Goal: Navigation & Orientation: Understand site structure

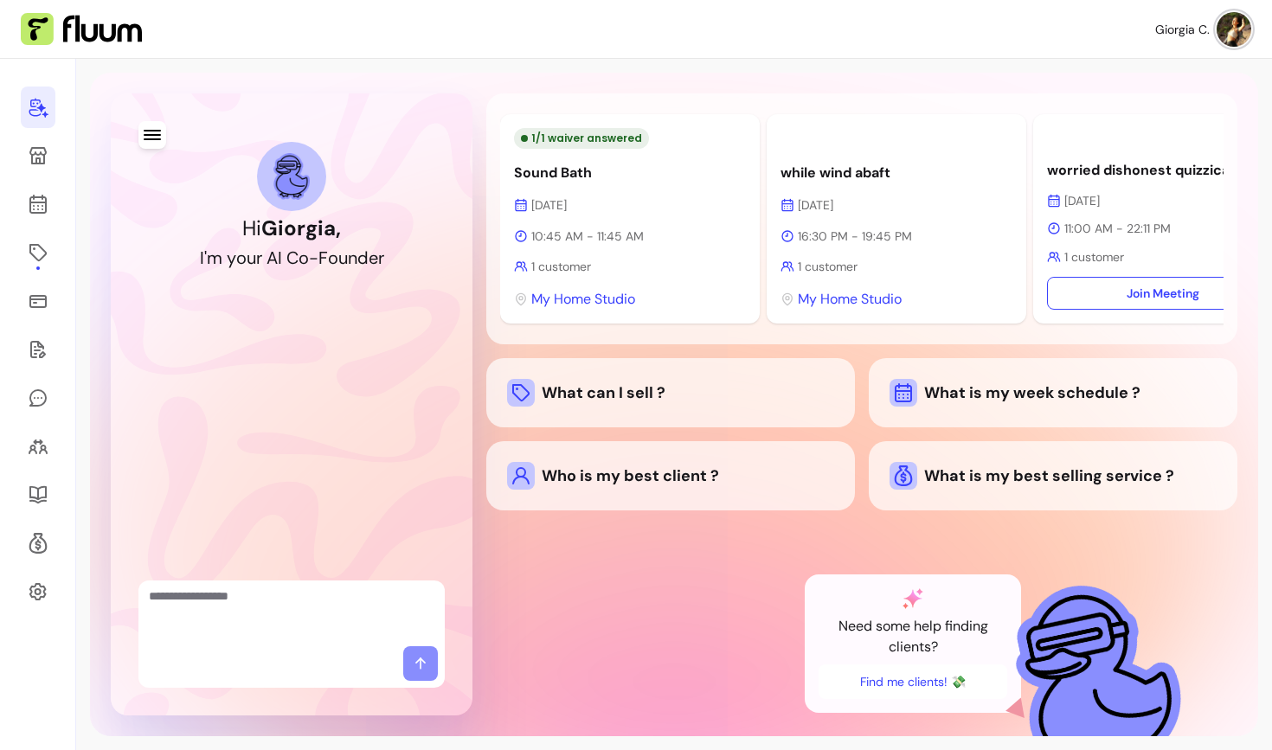
click at [966, 83] on div "Hi Giorgia , I ' m y o u r A I C o - F o u n d e r 1 / 1 waiver answered Sound …" at bounding box center [674, 405] width 1168 height 664
click at [632, 490] on div "Who is my best client ?" at bounding box center [670, 476] width 327 height 28
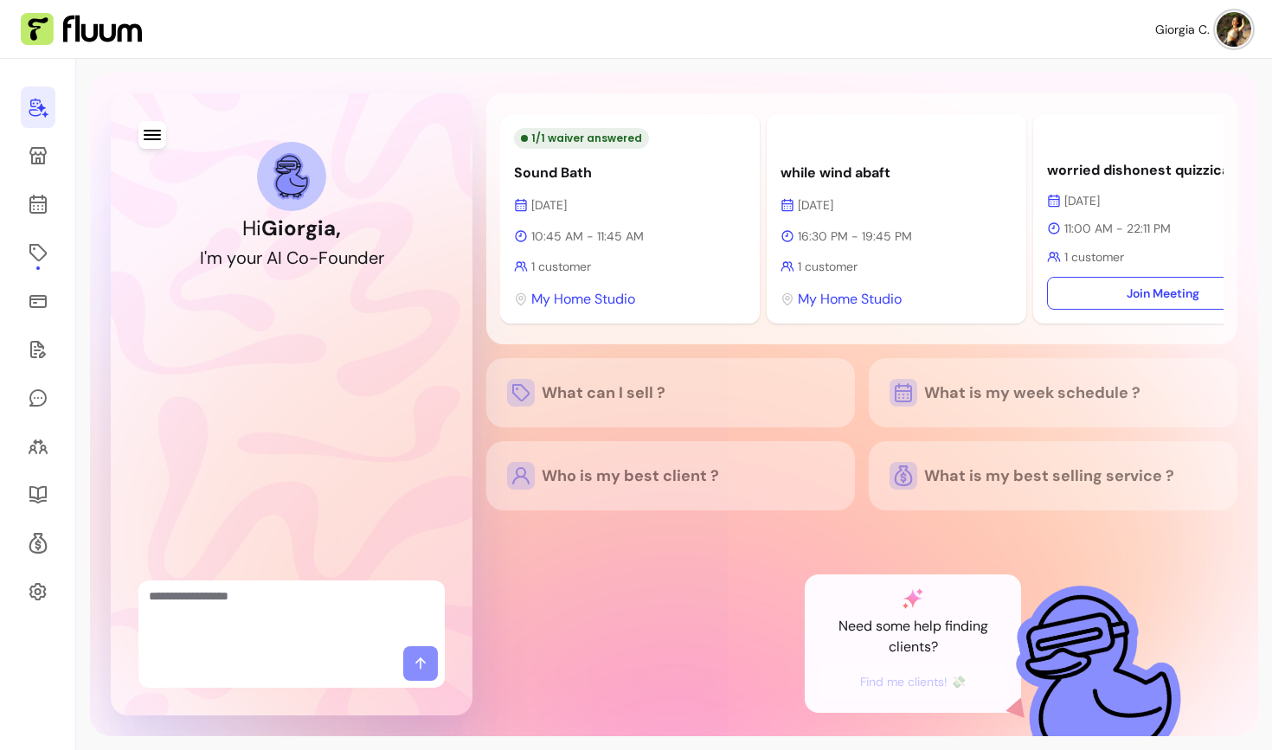
click at [517, 510] on div "What can I sell ? What is my week schedule ? Who is my best client ? What is my…" at bounding box center [861, 434] width 751 height 152
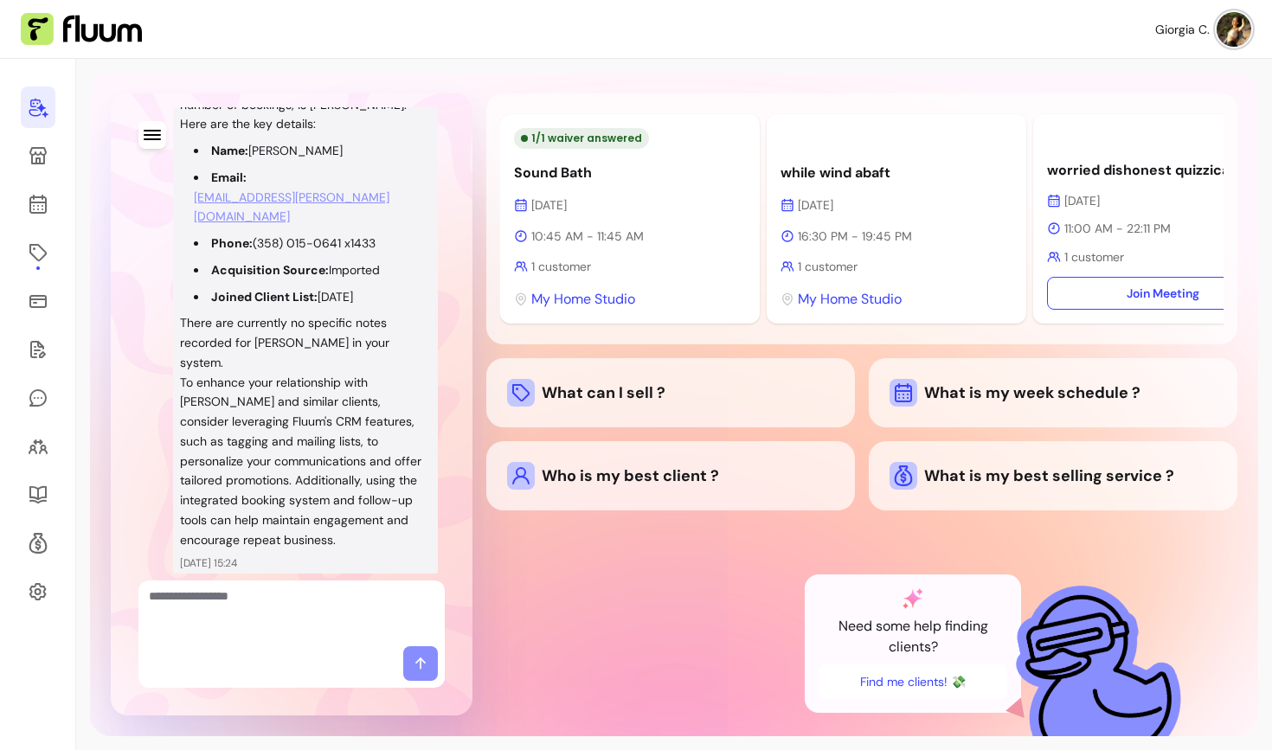
scroll to position [309, 0]
click at [277, 643] on div at bounding box center [291, 614] width 306 height 66
click at [40, 166] on link at bounding box center [38, 156] width 35 height 42
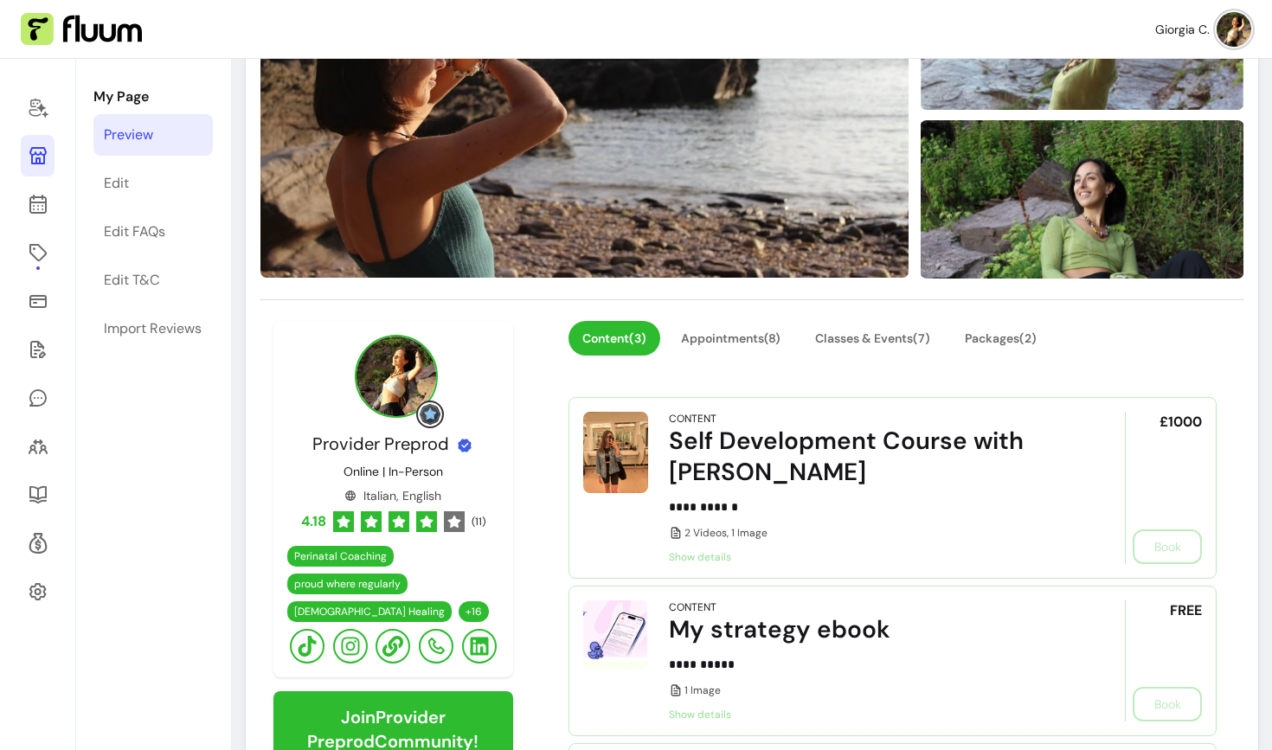
scroll to position [328, 0]
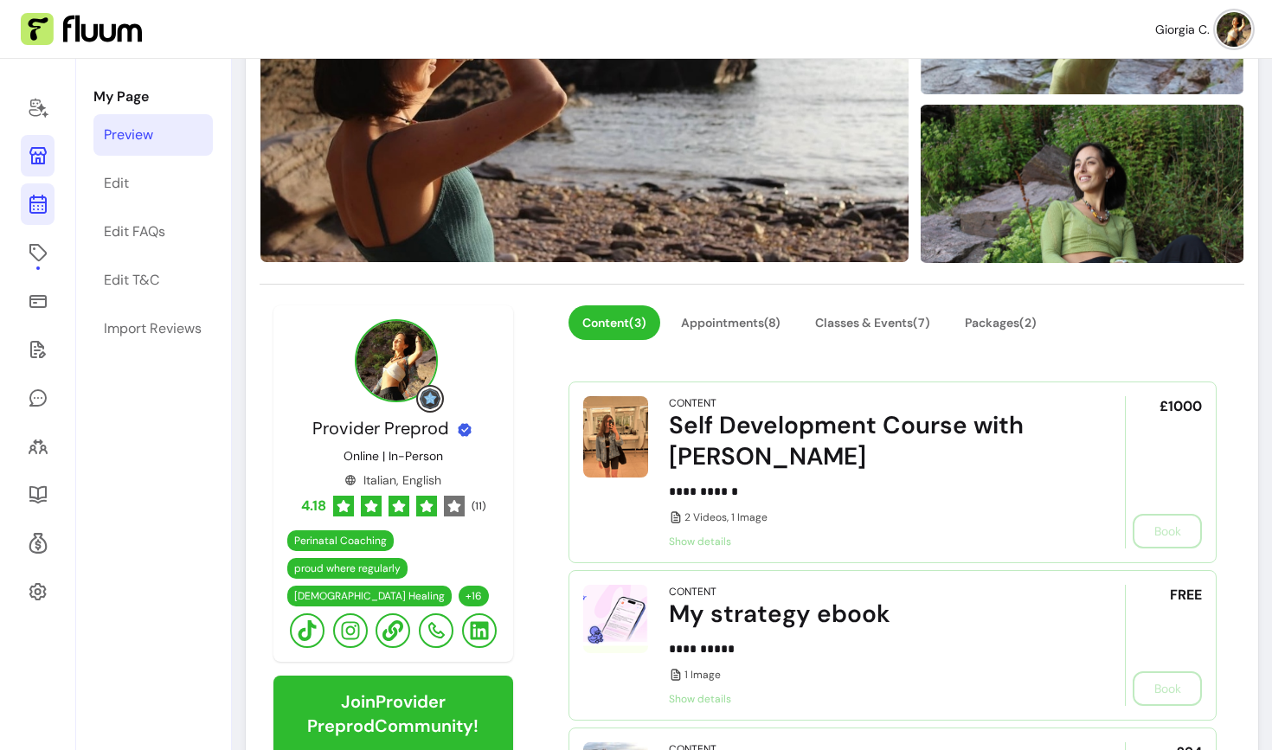
click at [31, 212] on icon at bounding box center [37, 135] width 293 height 247
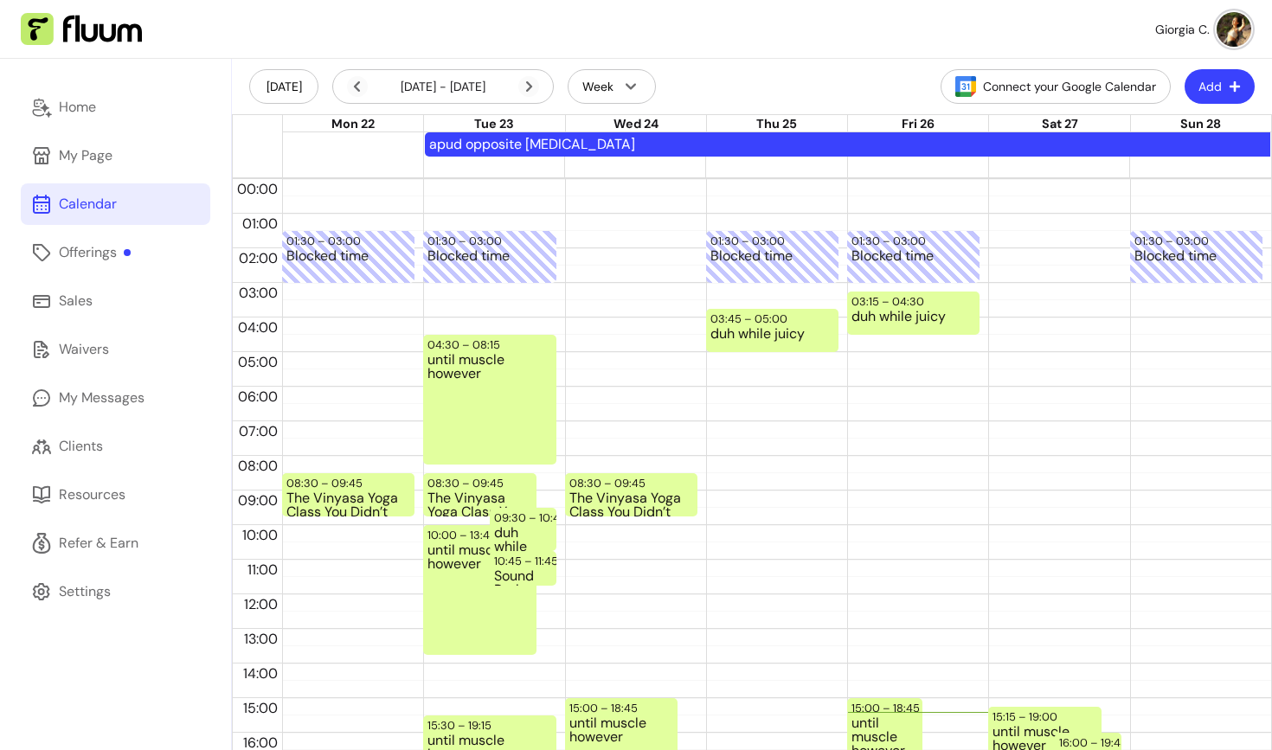
click at [1227, 83] on button "Add" at bounding box center [1219, 86] width 70 height 35
click at [1134, 158] on span "Add Appointment" at bounding box center [1177, 159] width 126 height 17
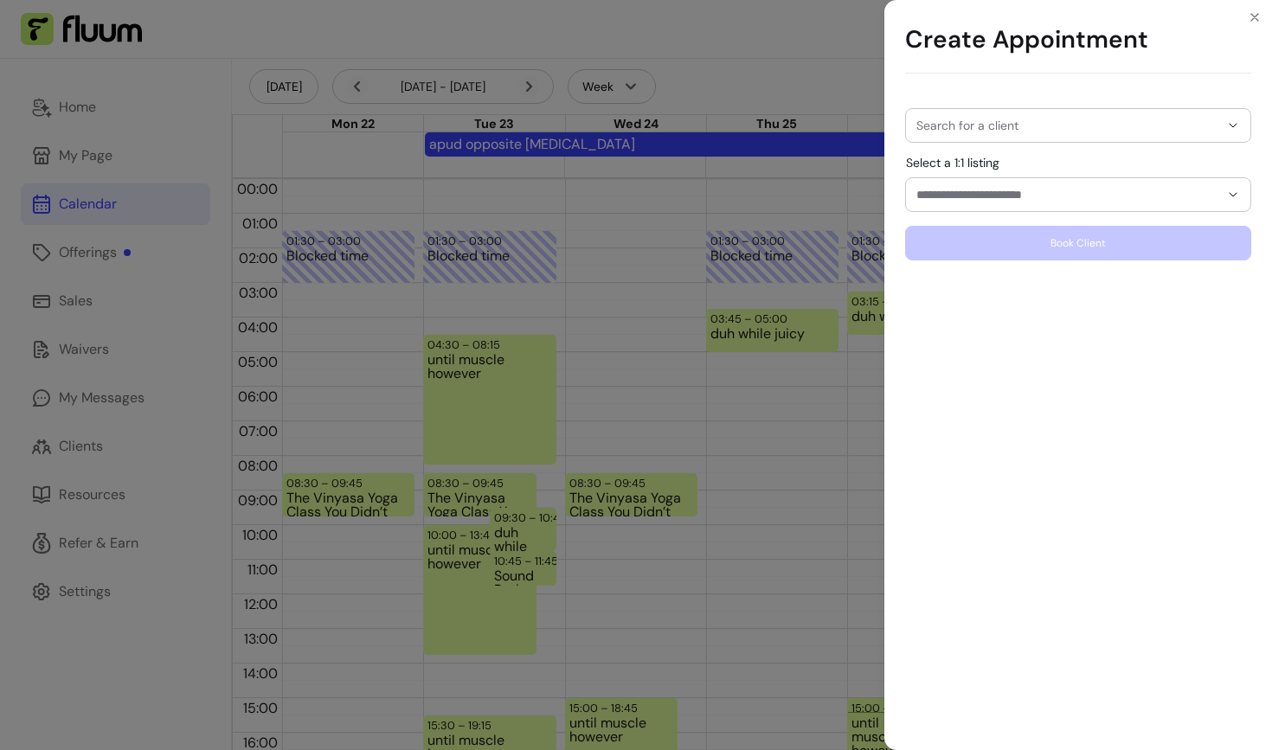
click at [989, 134] on div at bounding box center [1078, 125] width 324 height 33
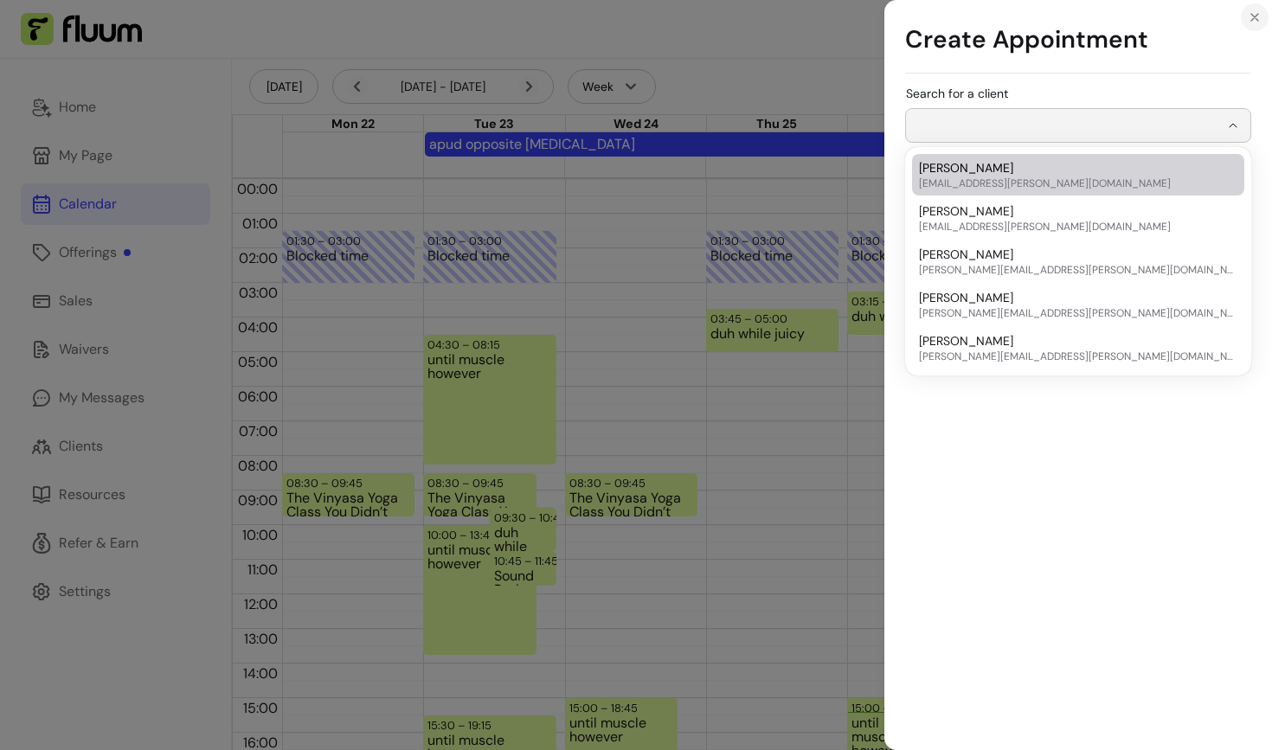
click at [1252, 17] on icon "Close" at bounding box center [1255, 17] width 14 height 14
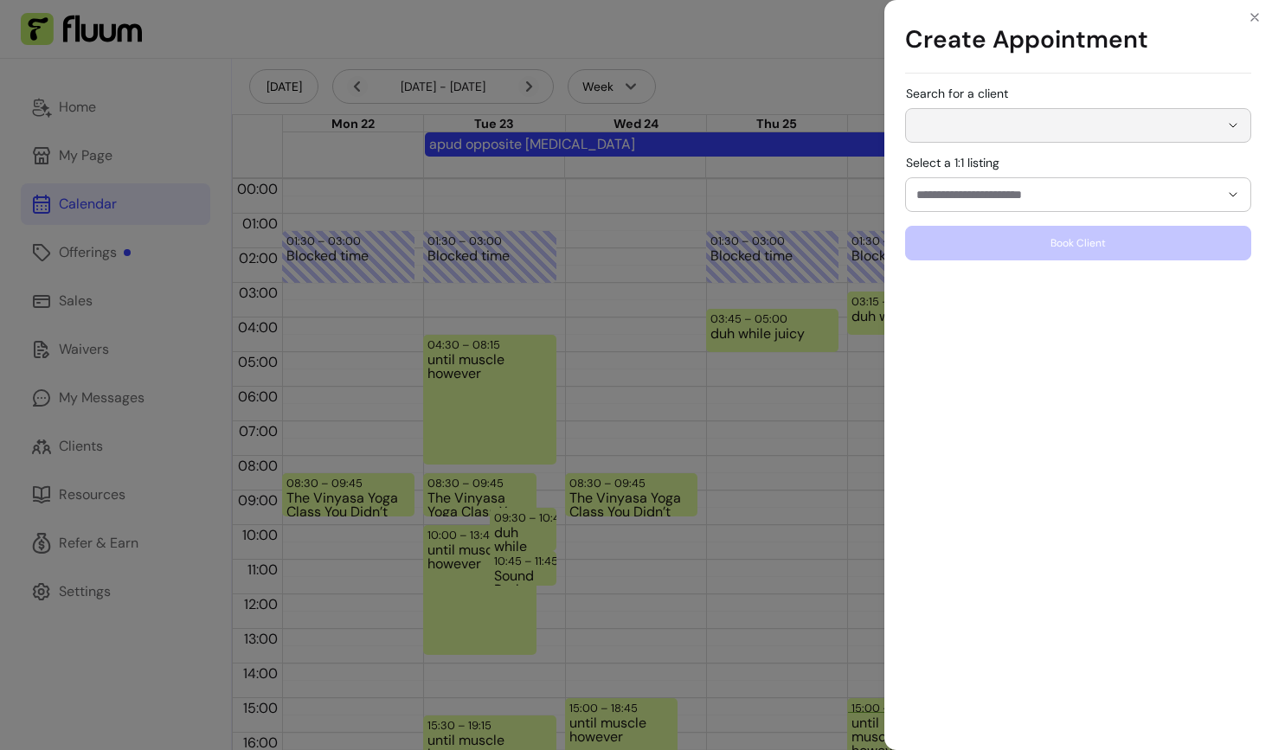
click at [171, 284] on div "Create Appointment Search for a client Select a 1:1 listing Book Client" at bounding box center [636, 375] width 1272 height 750
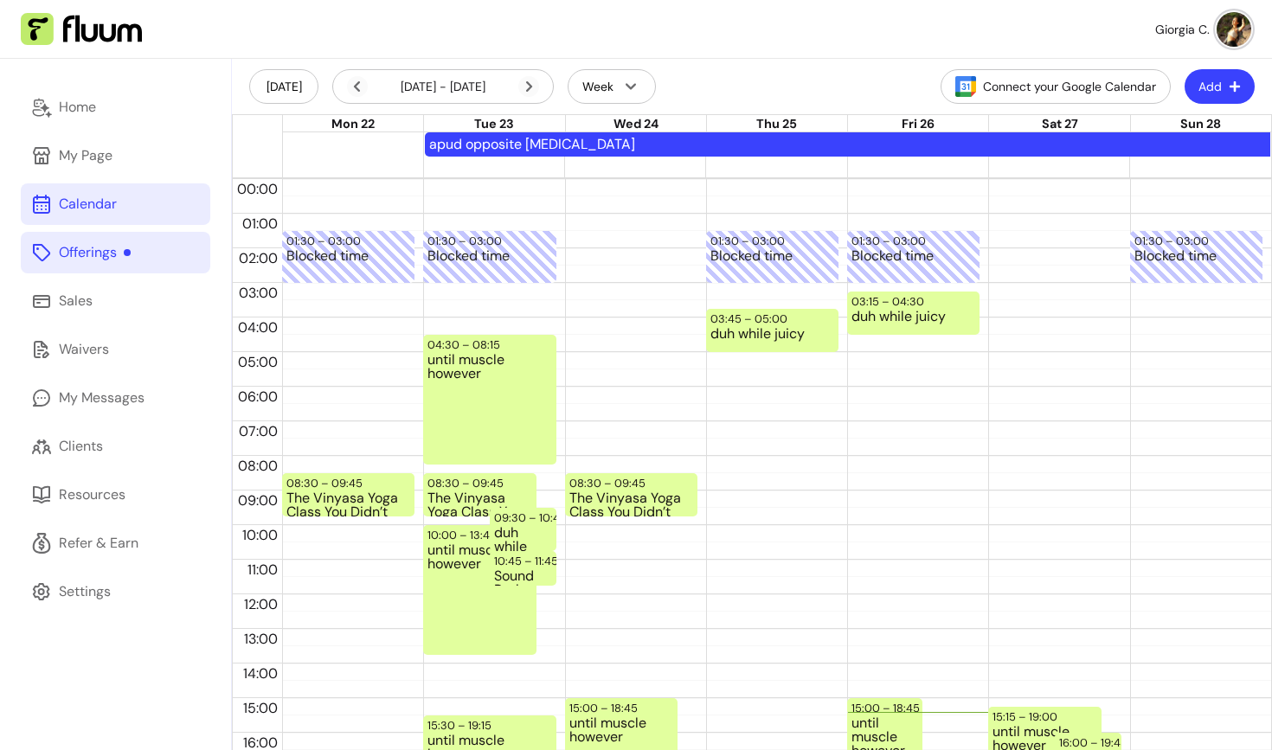
click at [134, 266] on link "Offerings" at bounding box center [115, 253] width 189 height 42
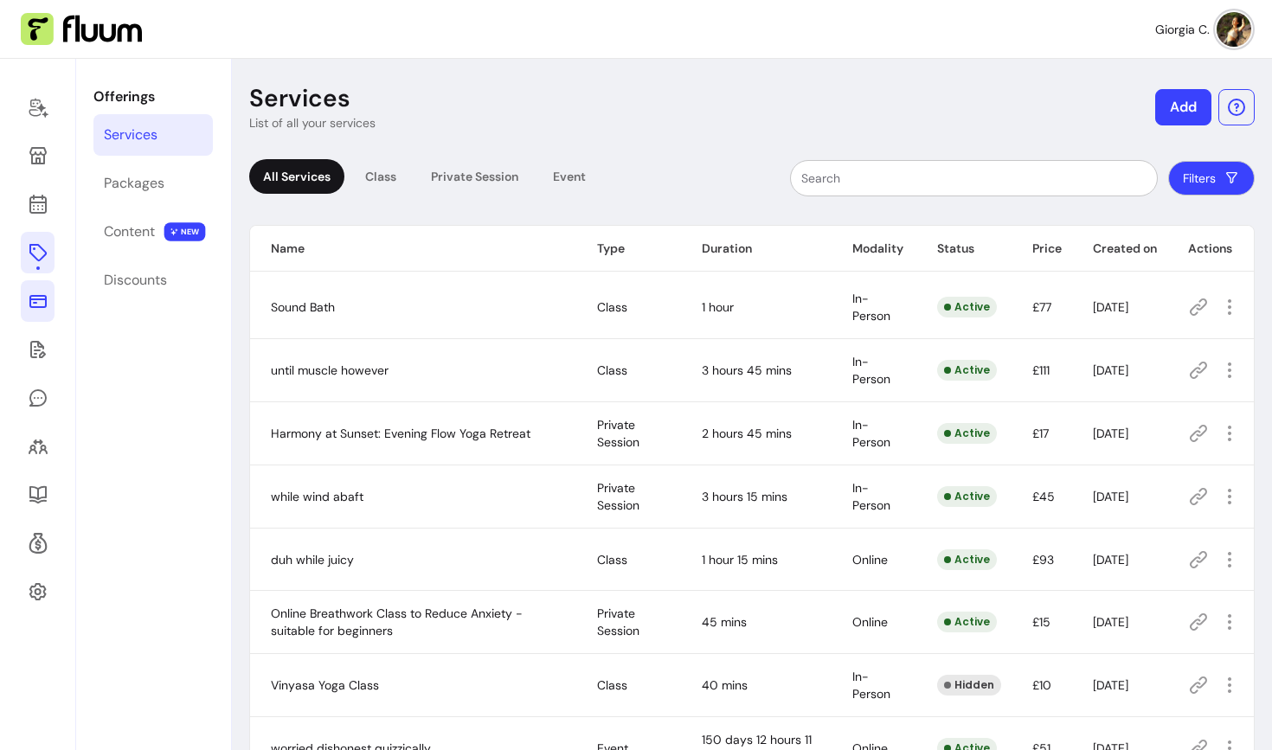
click at [43, 307] on icon at bounding box center [37, 301] width 17 height 13
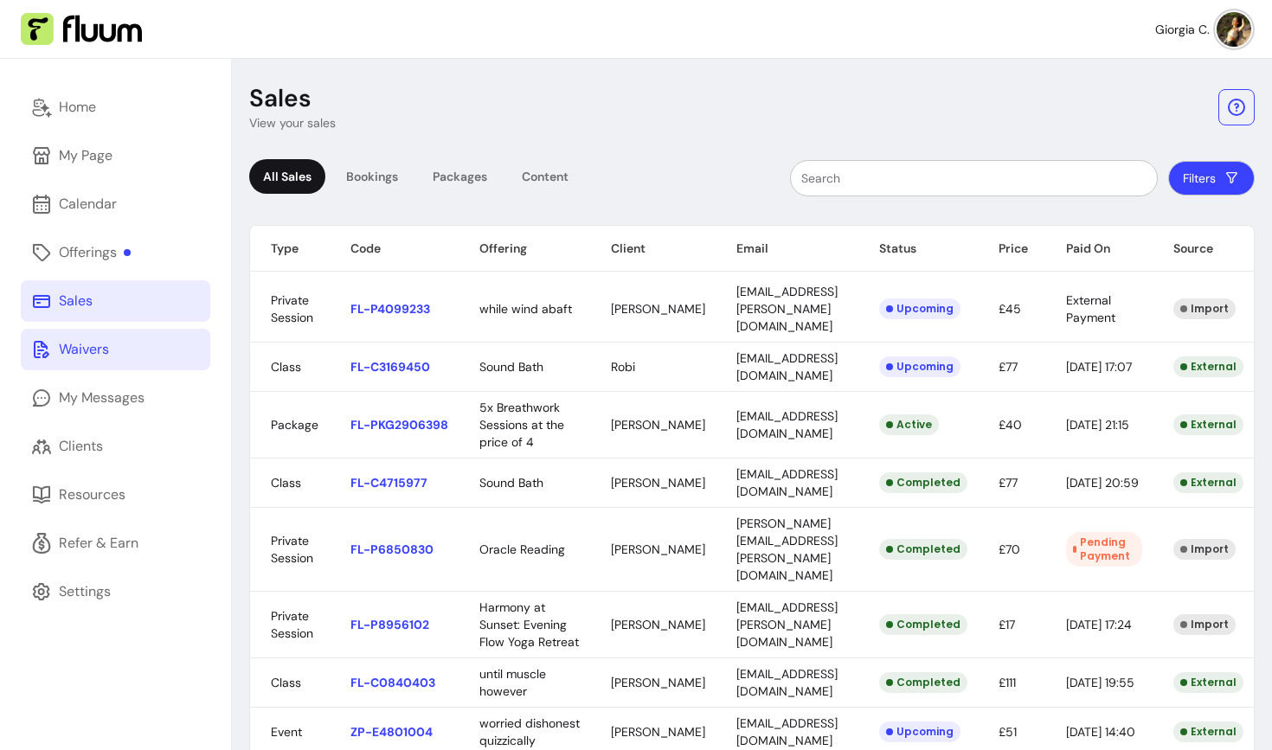
click at [74, 347] on div "Waivers" at bounding box center [84, 349] width 50 height 21
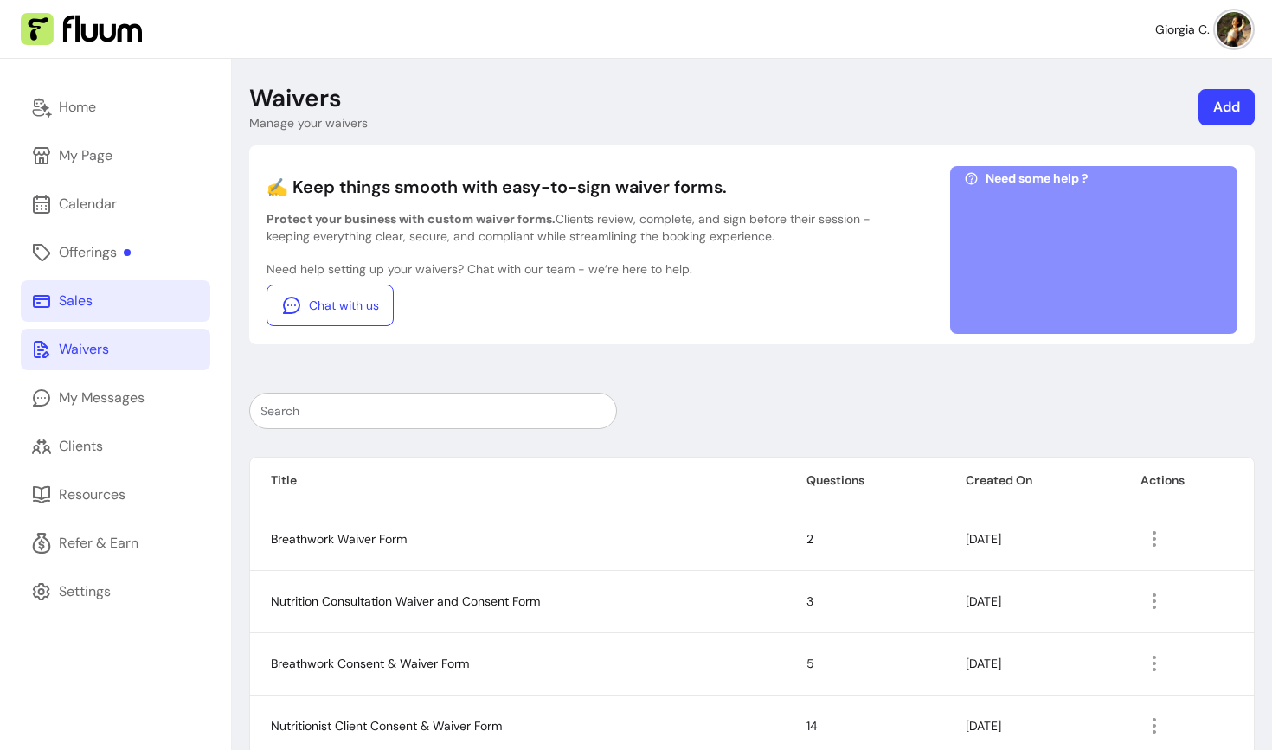
click at [83, 308] on div "Sales" at bounding box center [76, 301] width 34 height 21
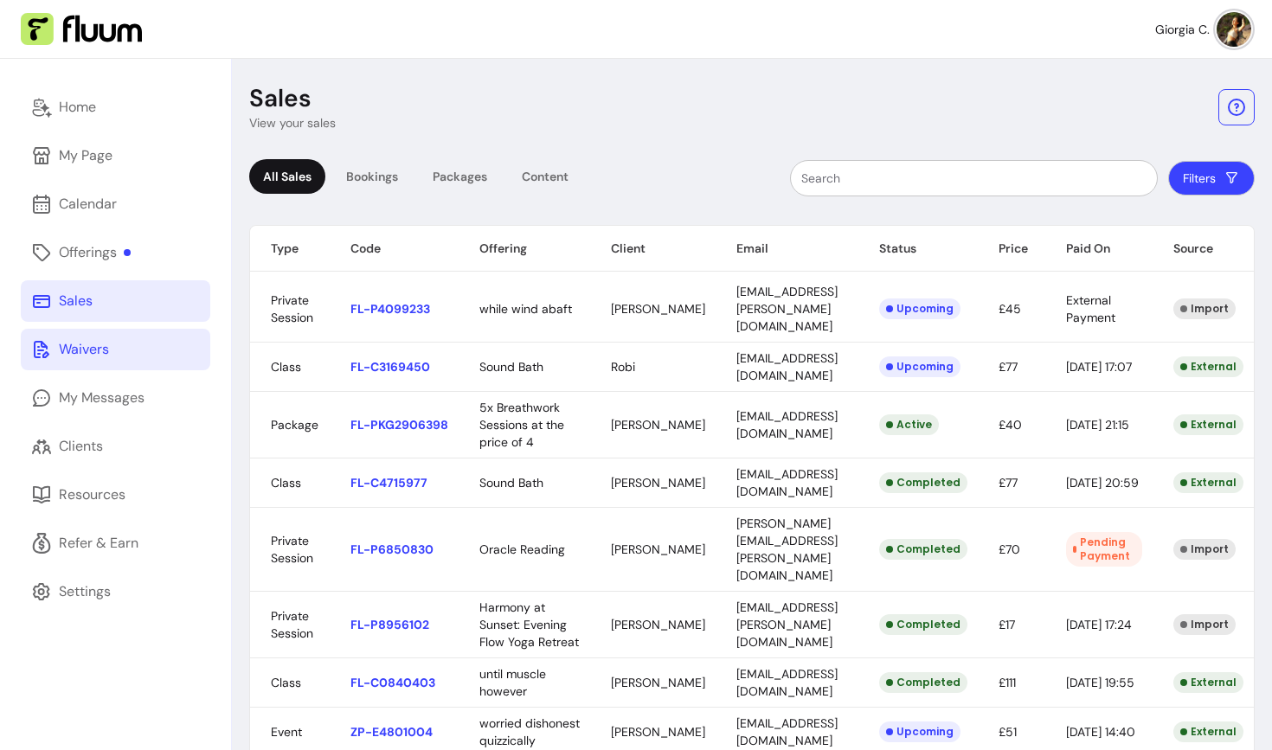
click at [64, 351] on div "Waivers" at bounding box center [84, 349] width 50 height 21
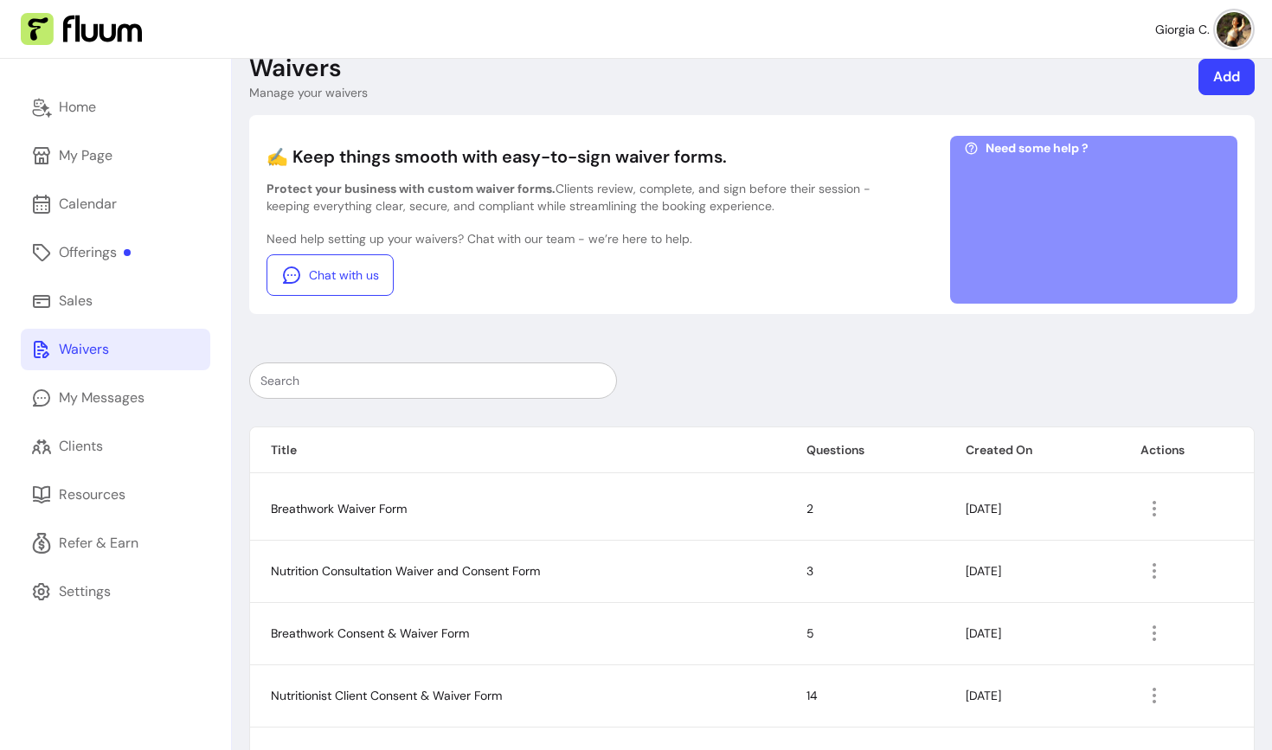
scroll to position [29, 0]
click at [93, 453] on div "Clients" at bounding box center [81, 446] width 44 height 21
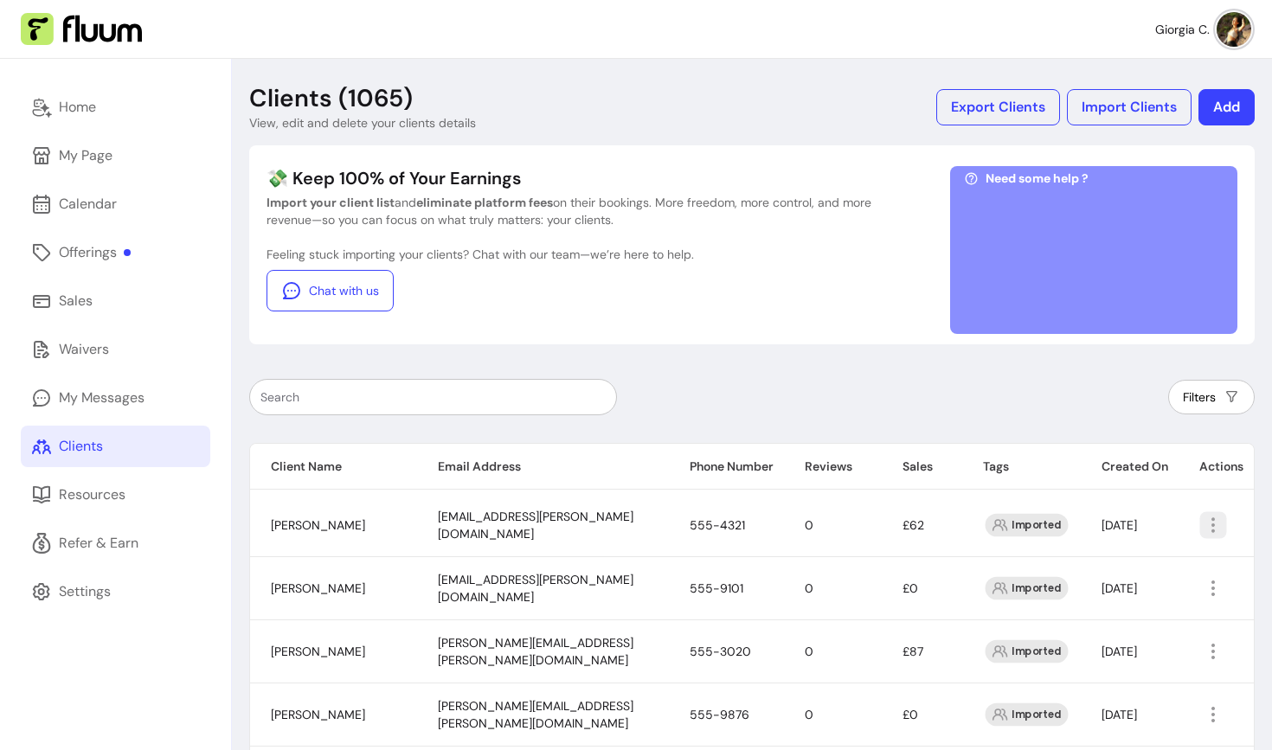
click at [1203, 515] on icon "button" at bounding box center [1213, 525] width 20 height 20
click at [67, 107] on div "Home" at bounding box center [77, 107] width 37 height 21
